Goal: Communication & Community: Answer question/provide support

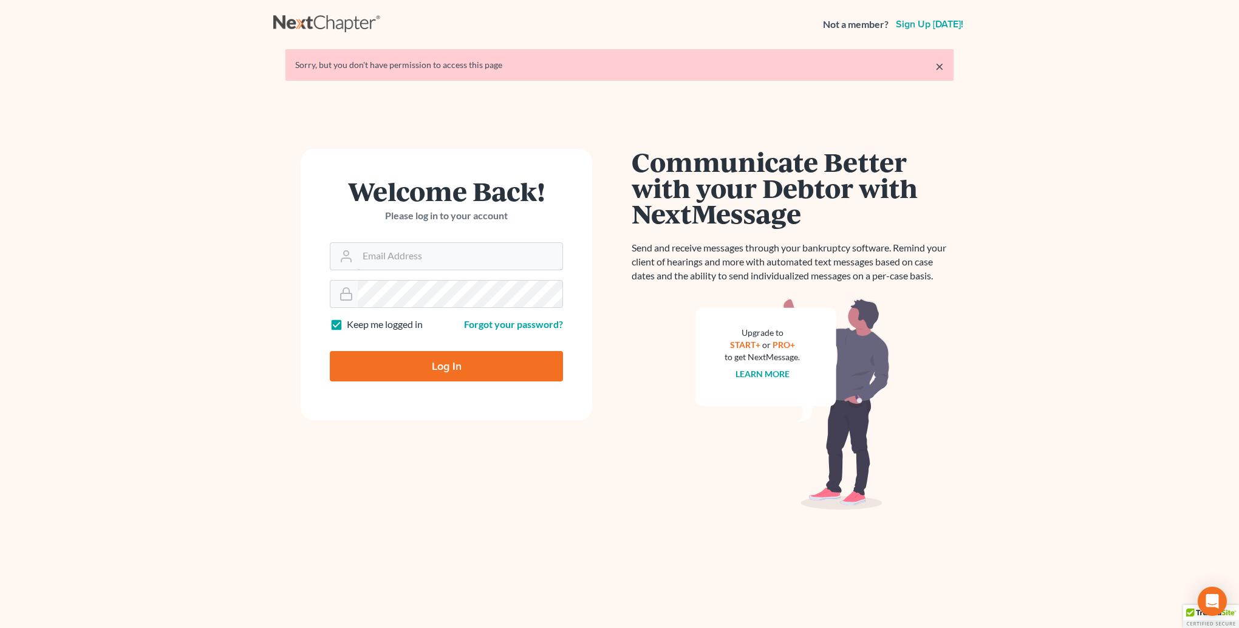
type input "[PERSON_NAME][EMAIL_ADDRESS][DOMAIN_NAME]"
click at [428, 361] on input "Log In" at bounding box center [446, 366] width 233 height 30
type input "Thinking..."
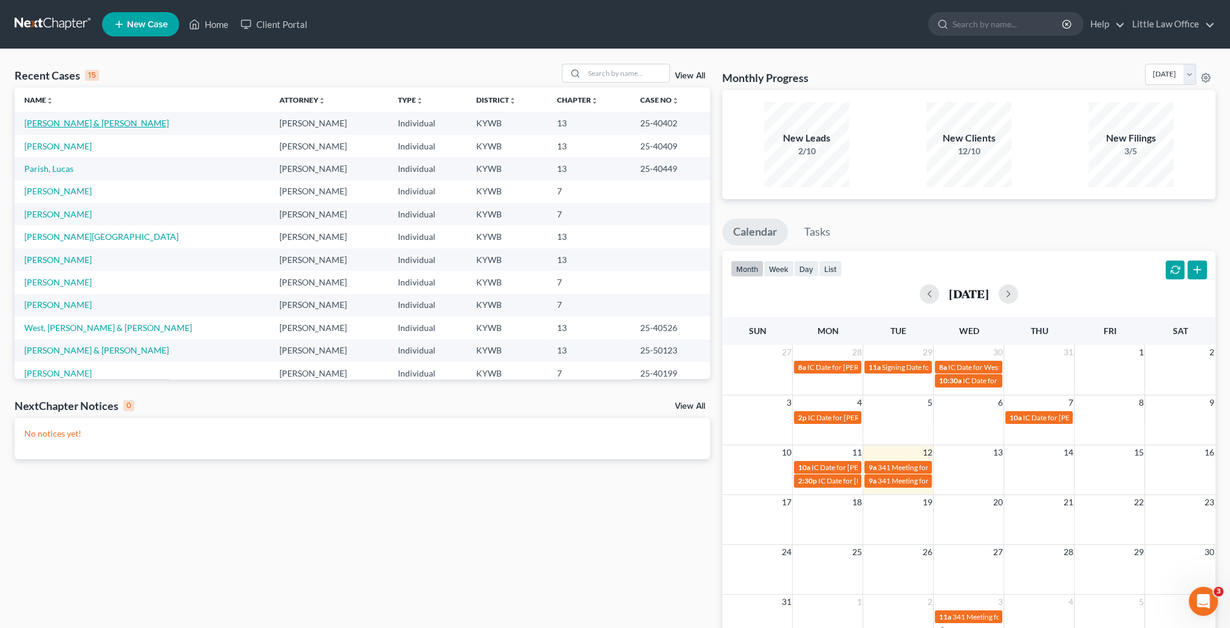
click at [63, 127] on link "[PERSON_NAME] & [PERSON_NAME]" at bounding box center [96, 123] width 145 height 10
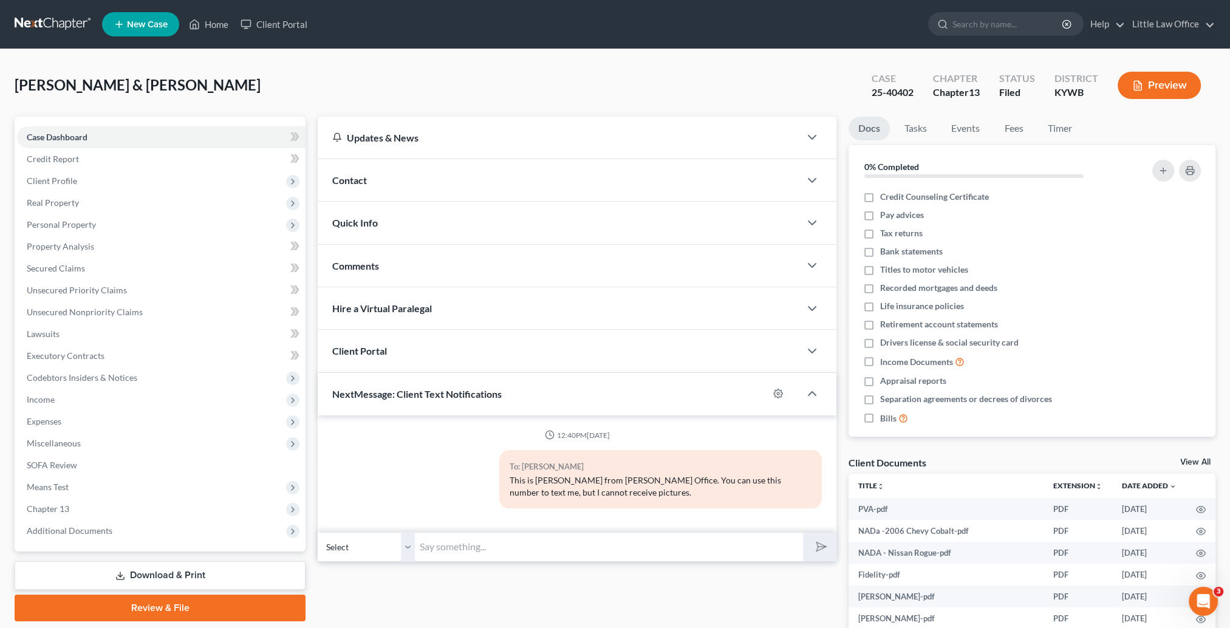
click at [383, 174] on div "Contact" at bounding box center [559, 180] width 482 height 42
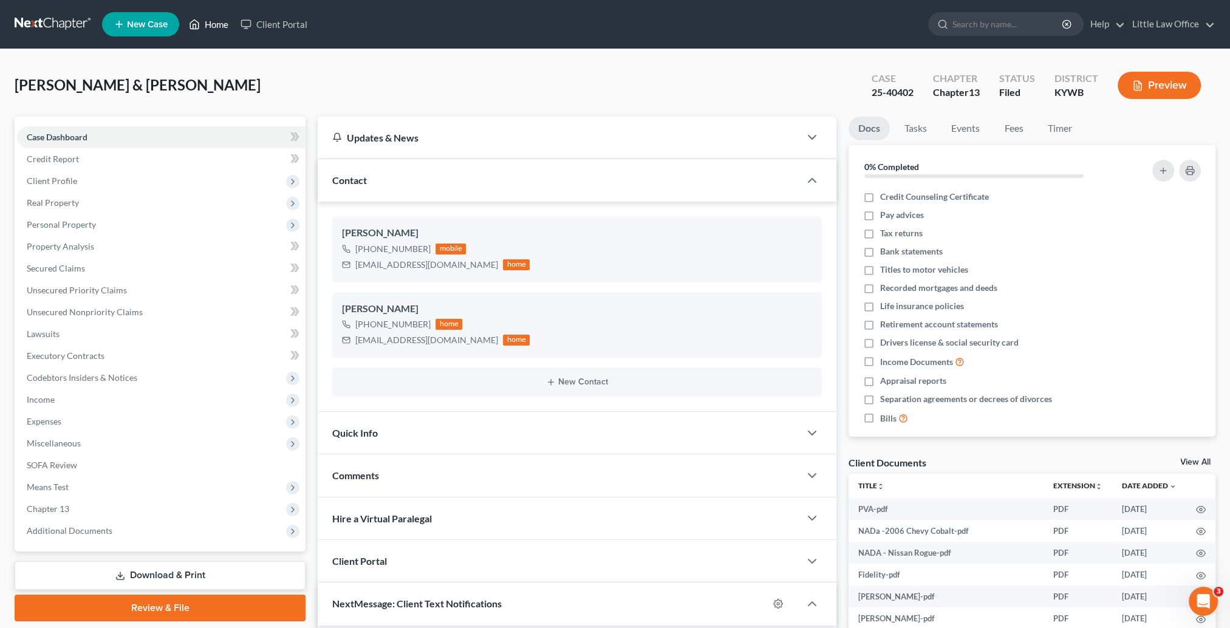
click at [212, 23] on link "Home" at bounding box center [209, 24] width 52 height 22
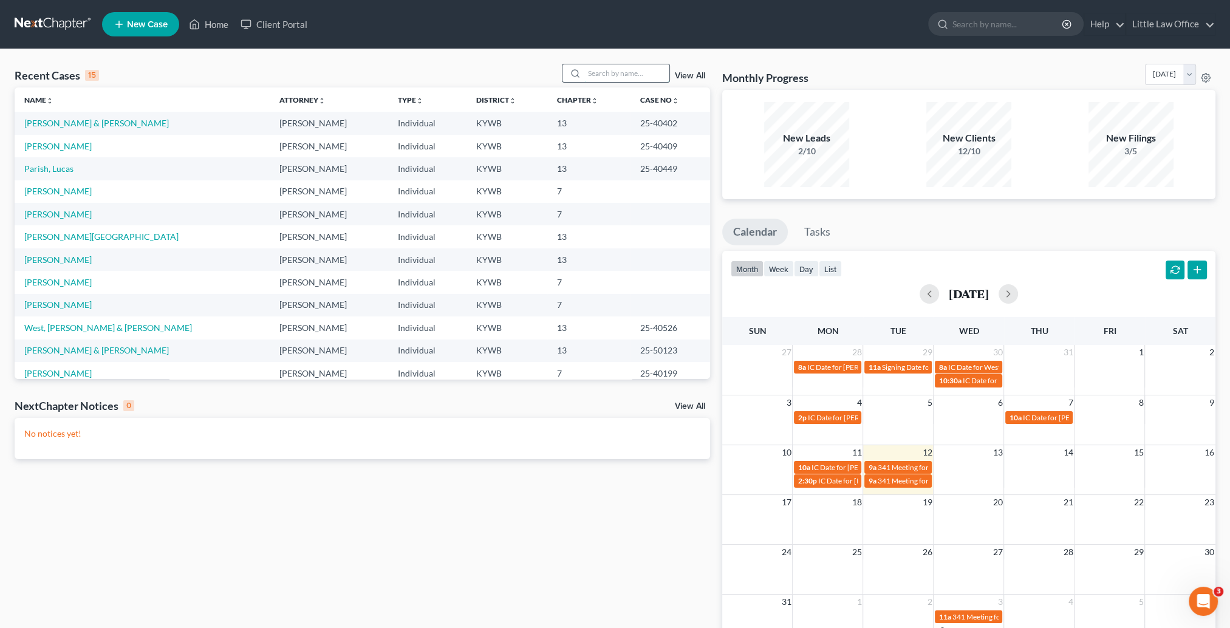
click at [596, 77] on input "search" at bounding box center [626, 73] width 85 height 18
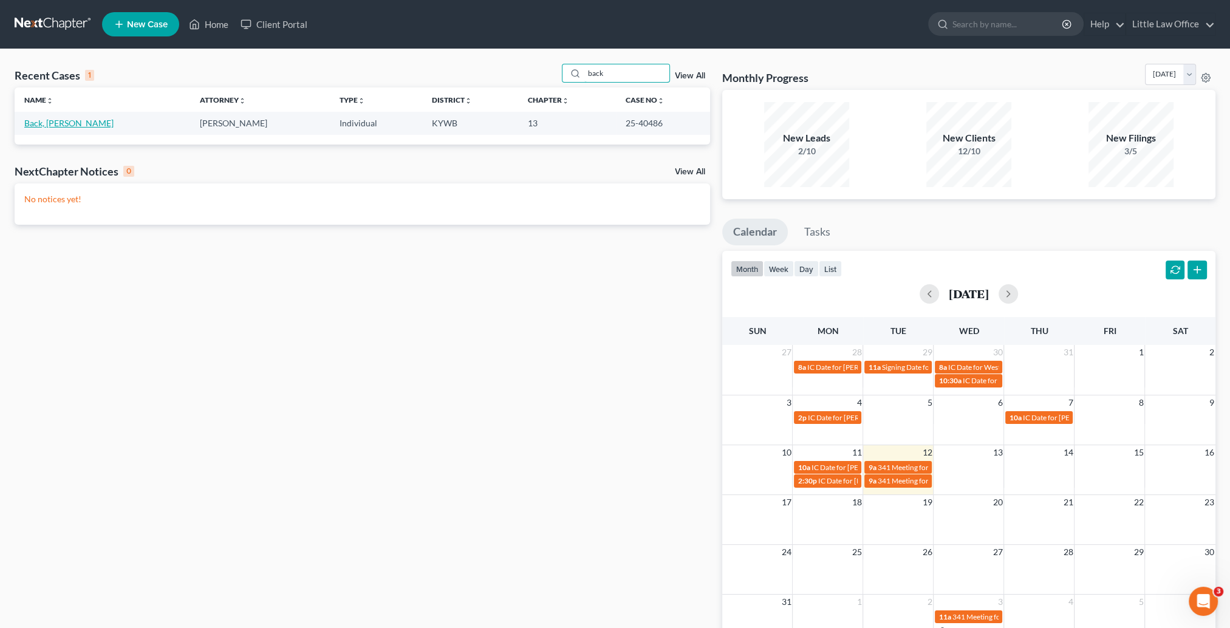
type input "back"
click at [55, 125] on link "Back, [PERSON_NAME]" at bounding box center [68, 123] width 89 height 10
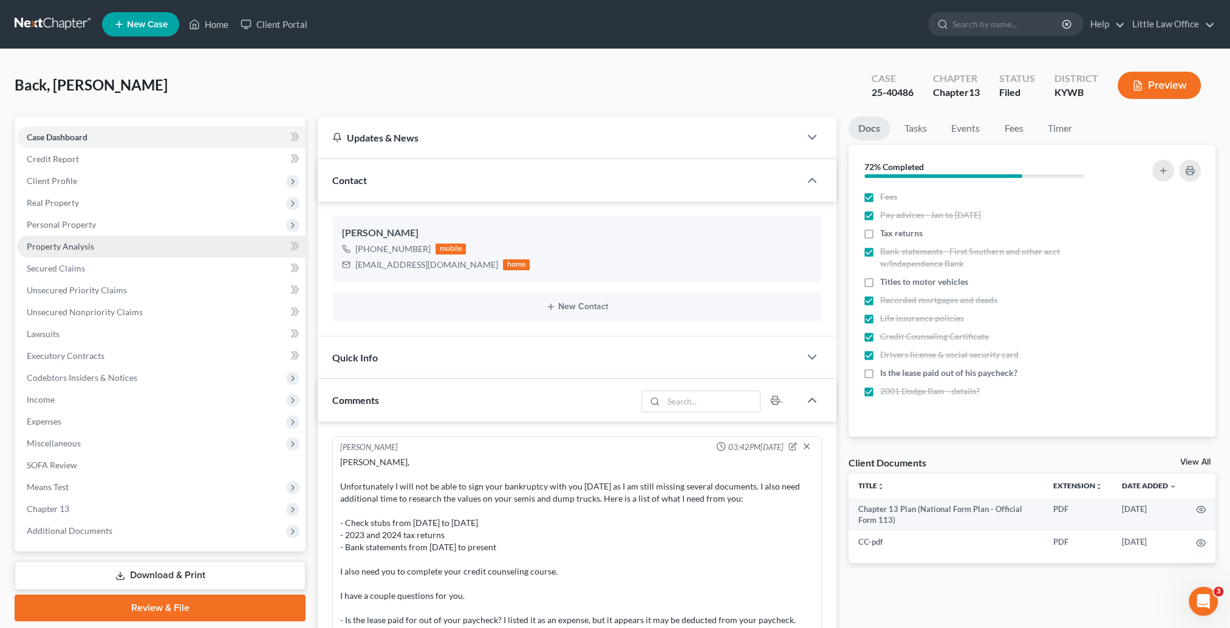
scroll to position [1142, 0]
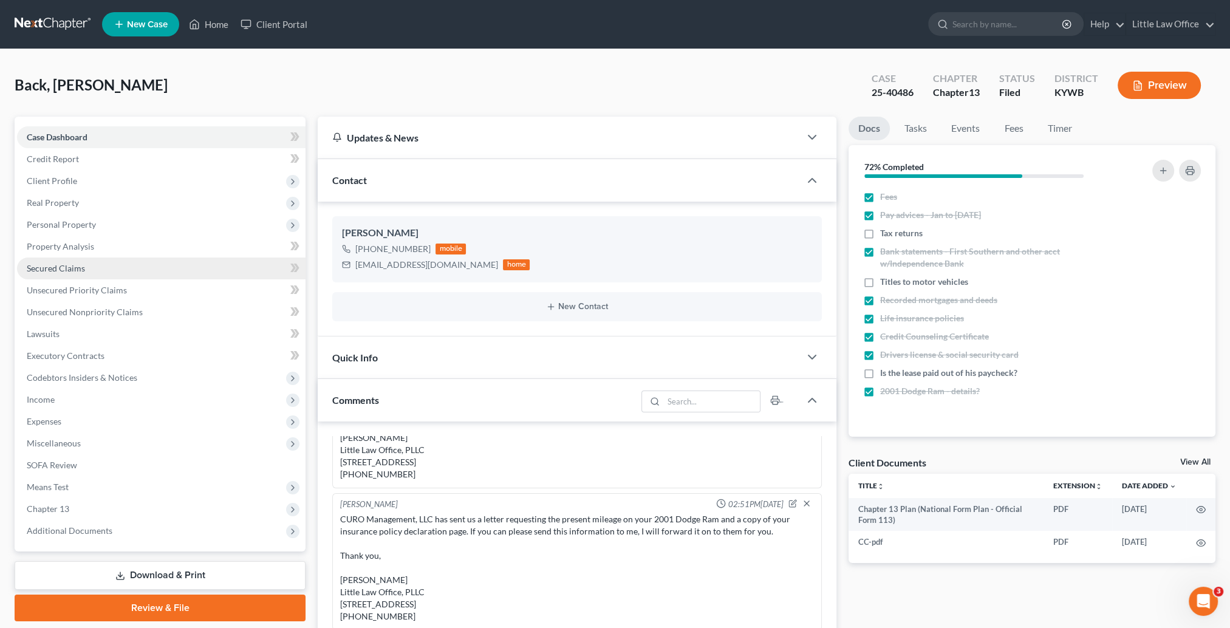
click at [38, 275] on link "Secured Claims" at bounding box center [161, 269] width 289 height 22
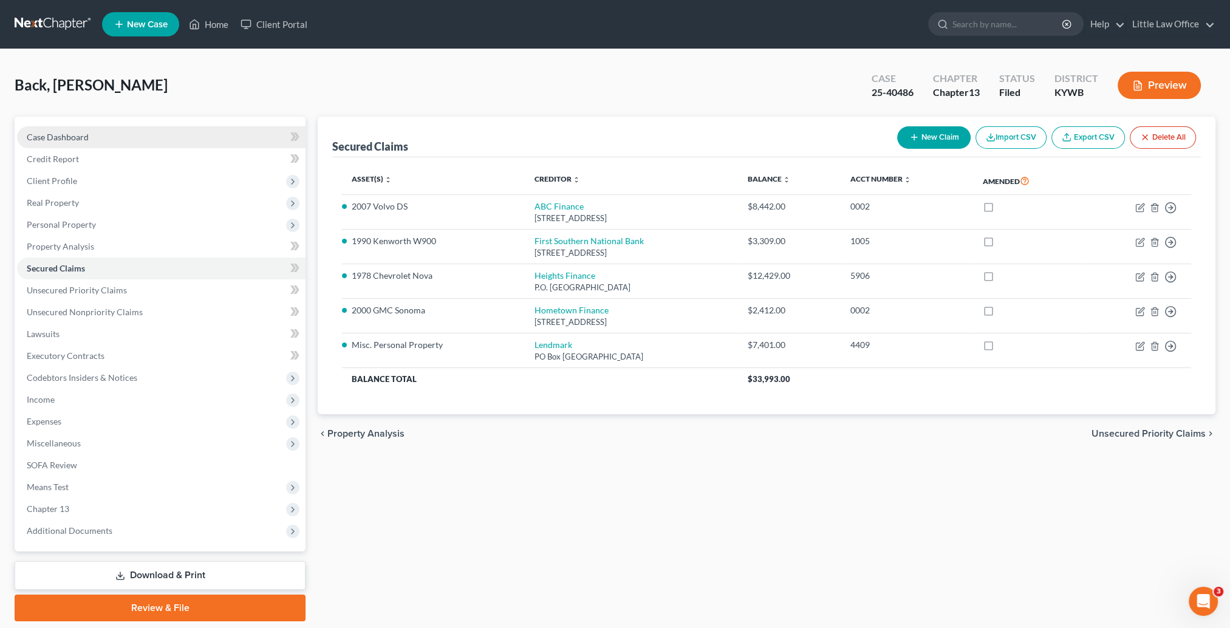
click at [49, 140] on span "Case Dashboard" at bounding box center [58, 137] width 62 height 10
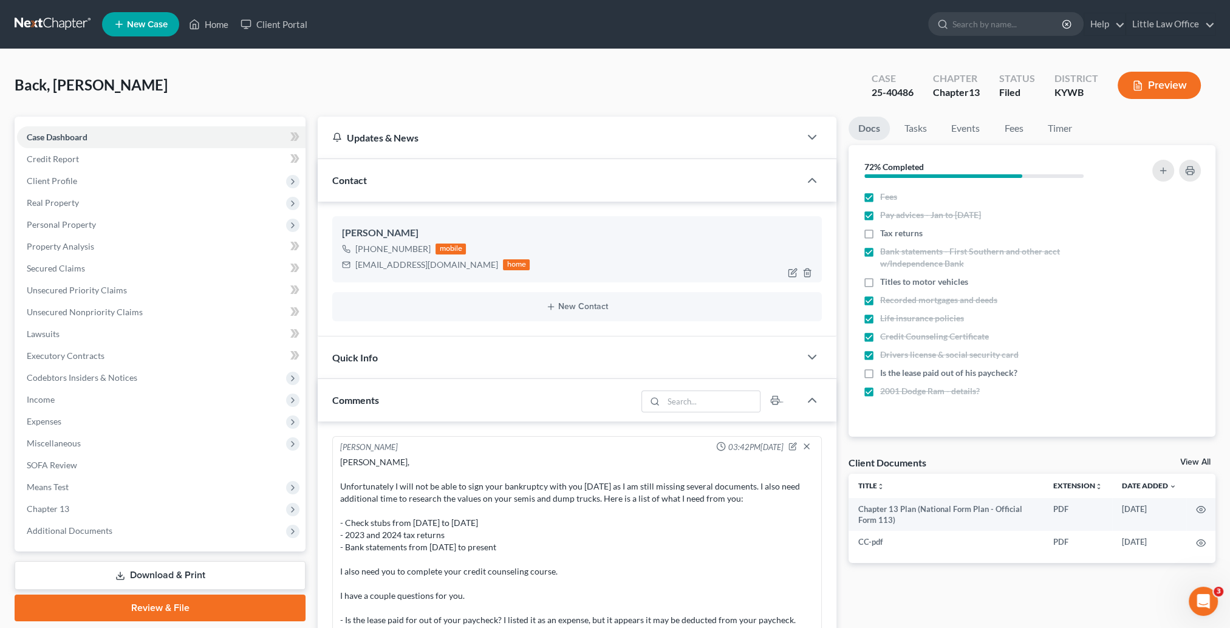
scroll to position [1142, 0]
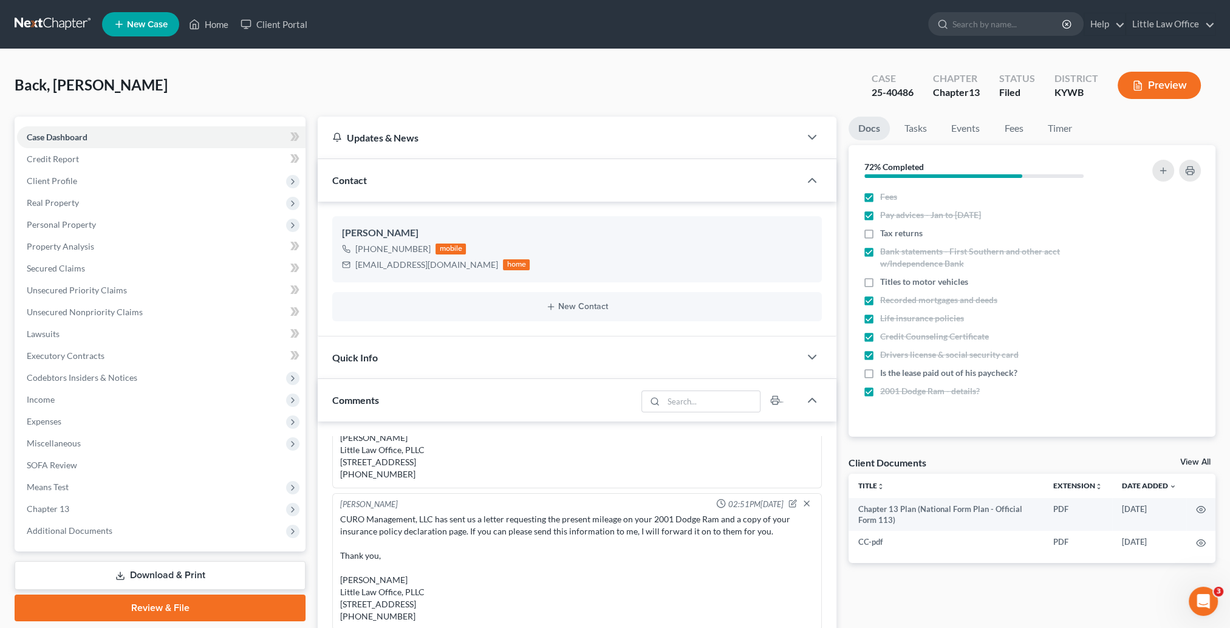
click at [399, 164] on div "Contact" at bounding box center [559, 180] width 482 height 42
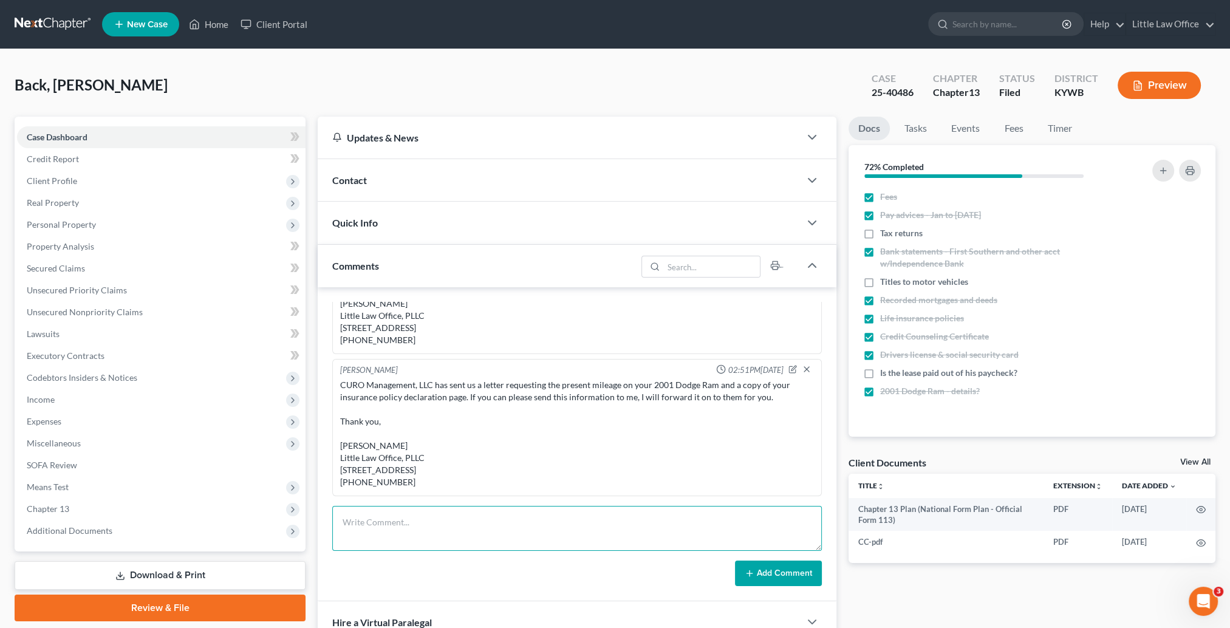
click at [496, 529] on textarea at bounding box center [577, 528] width 490 height 45
type textarea "e"
paste textarea "I just spoke with Mr. Back. He said the vehicle is not operable right now, so h…"
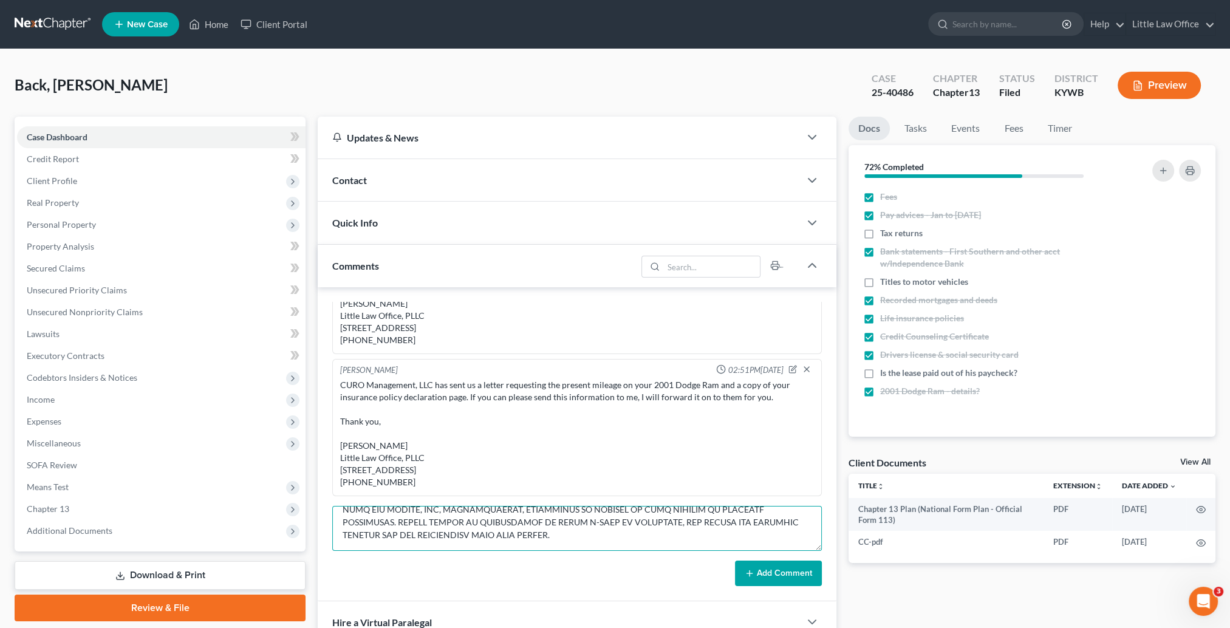
type textarea "I just spoke with Mr. Back. He said the vehicle is not operable right now, so h…"
click at [764, 556] on form "Add Comment" at bounding box center [577, 546] width 490 height 80
click at [769, 569] on button "Add Comment" at bounding box center [778, 574] width 87 height 26
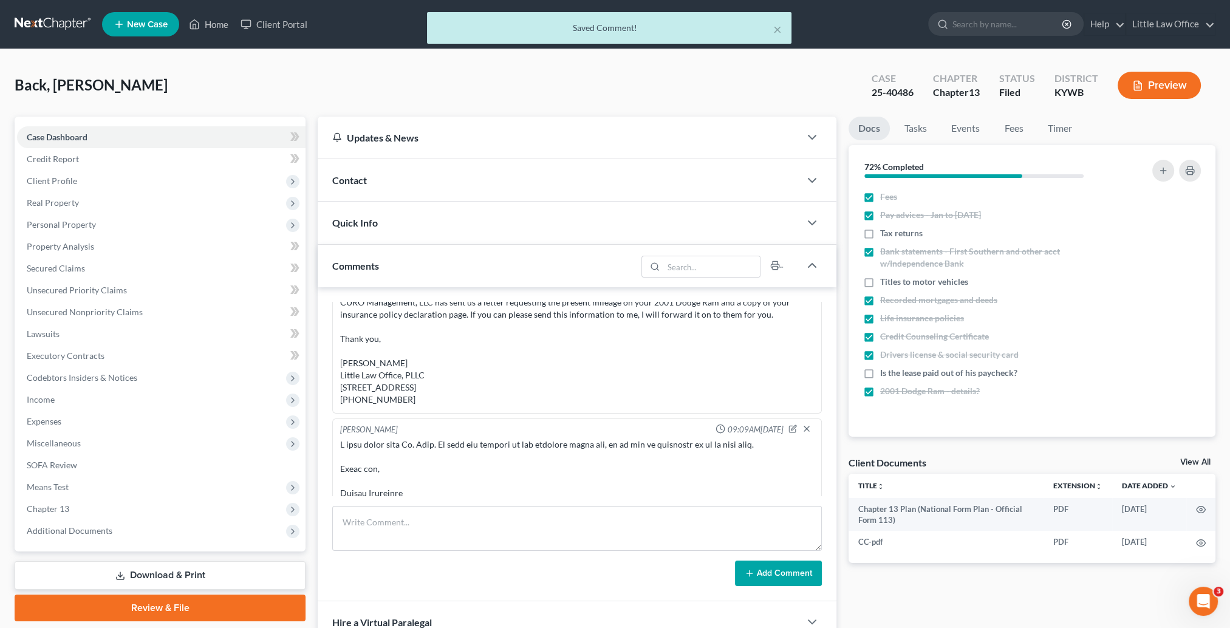
scroll to position [1710, 0]
